Goal: Use online tool/utility: Utilize a website feature to perform a specific function

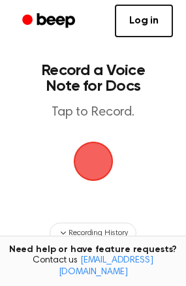
click at [83, 162] on span "button" at bounding box center [93, 162] width 40 height 40
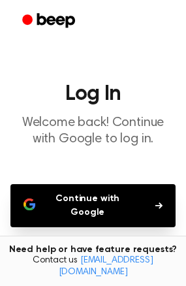
click at [86, 188] on button "Continue with Google" at bounding box center [92, 205] width 165 height 43
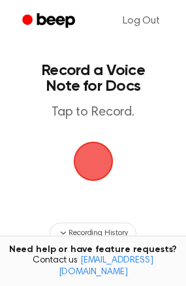
click at [102, 154] on span "button" at bounding box center [93, 161] width 37 height 37
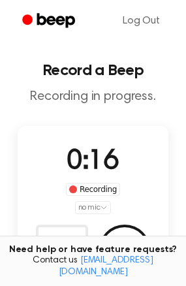
scroll to position [54, 0]
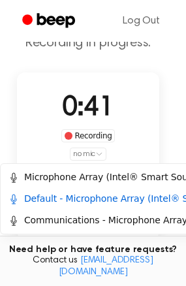
click at [99, 154] on html "Log Out Record a Beep Recording in progress. 0:41 Recording no mic Delete Save …" at bounding box center [93, 206] width 186 height 520
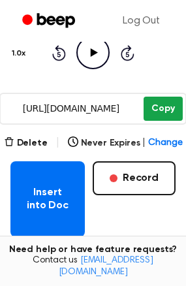
scroll to position [171, 0]
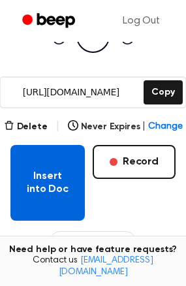
click at [63, 183] on button "Insert into Doc" at bounding box center [47, 183] width 75 height 76
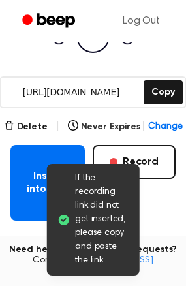
click at [157, 212] on div "Insert into Doc Record" at bounding box center [92, 183] width 165 height 76
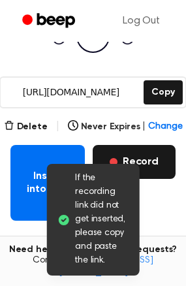
click at [150, 150] on button "Record" at bounding box center [134, 162] width 83 height 34
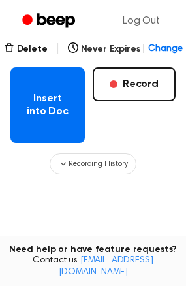
scroll to position [248, 0]
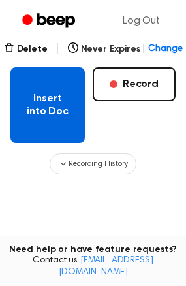
click at [54, 100] on button "Insert into Doc" at bounding box center [47, 105] width 75 height 76
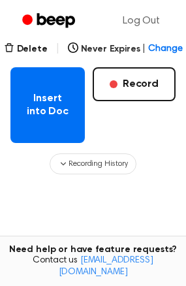
scroll to position [301, 0]
